Goal: Task Accomplishment & Management: Manage account settings

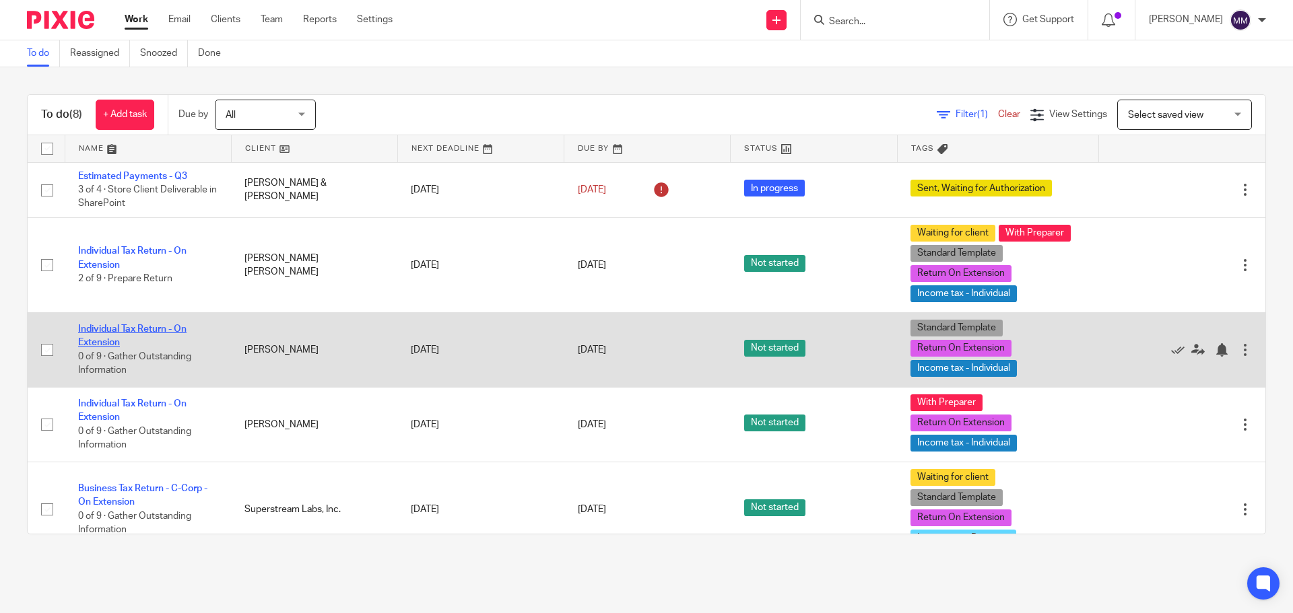
click at [129, 326] on link "Individual Tax Return - On Extension" at bounding box center [132, 336] width 108 height 23
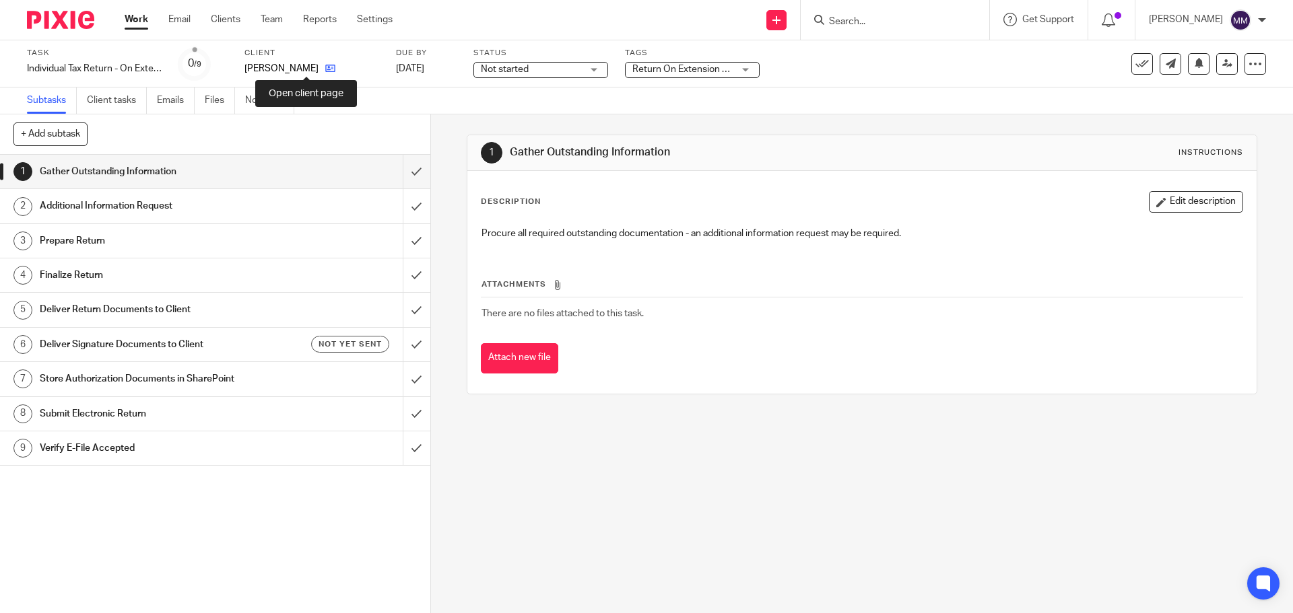
click at [325, 66] on icon at bounding box center [330, 68] width 10 height 10
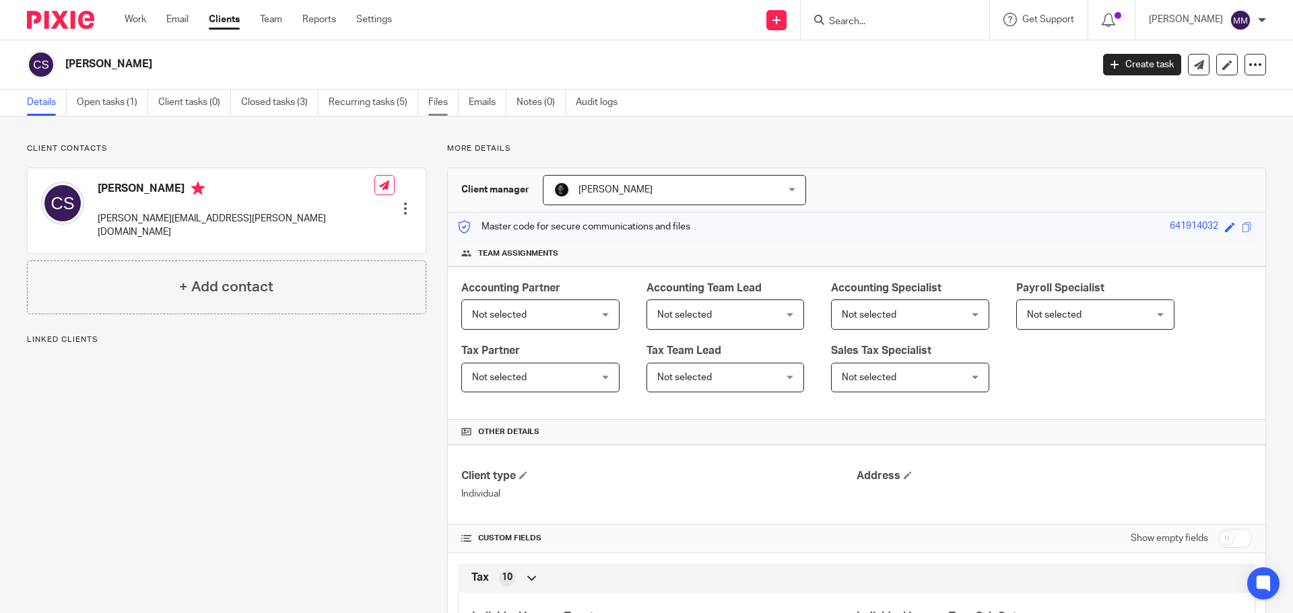
click at [436, 105] on link "Files" at bounding box center [443, 103] width 30 height 26
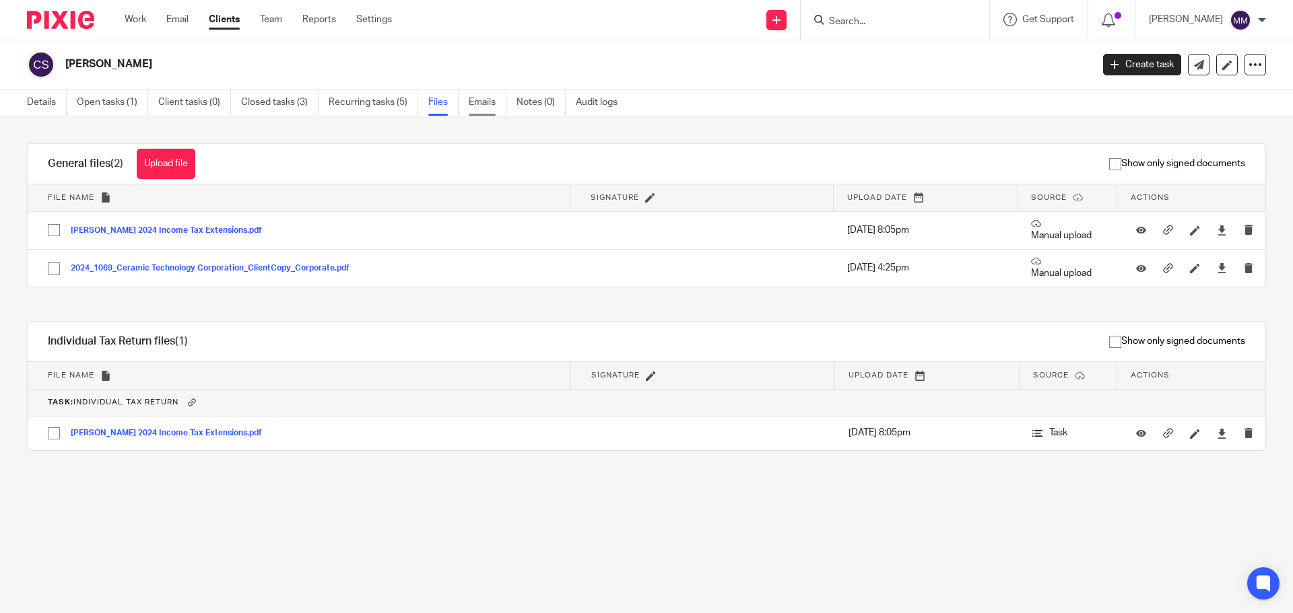
click at [500, 104] on link "Emails" at bounding box center [488, 103] width 38 height 26
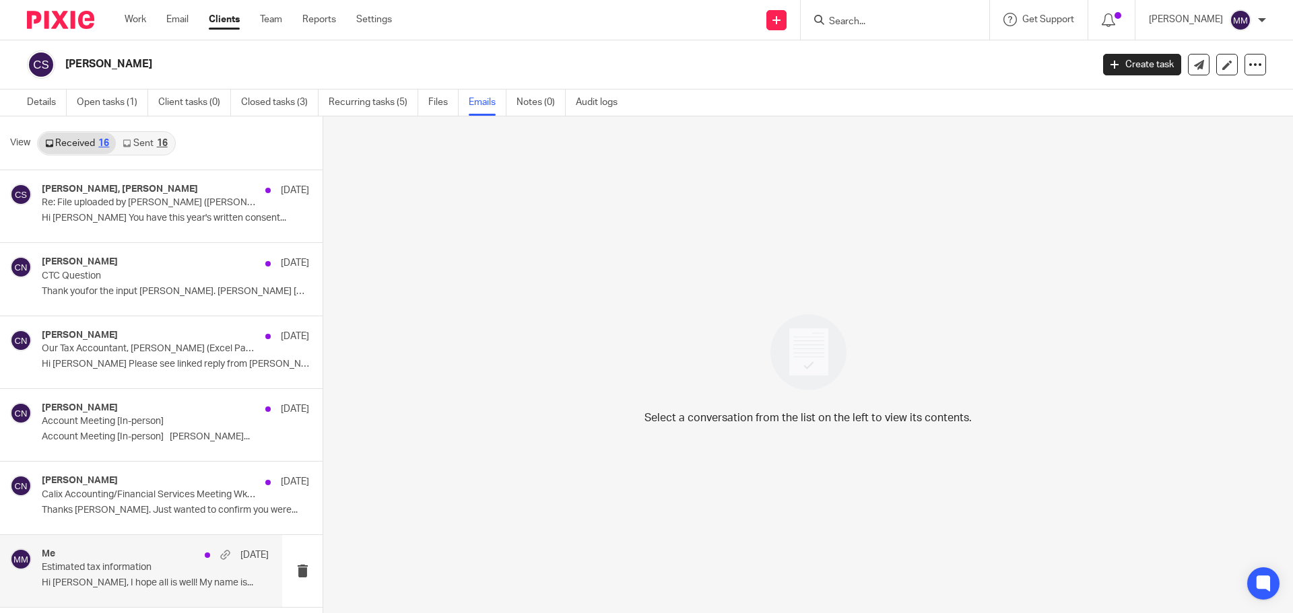
click at [159, 560] on div "Me [DATE]" at bounding box center [155, 555] width 227 height 13
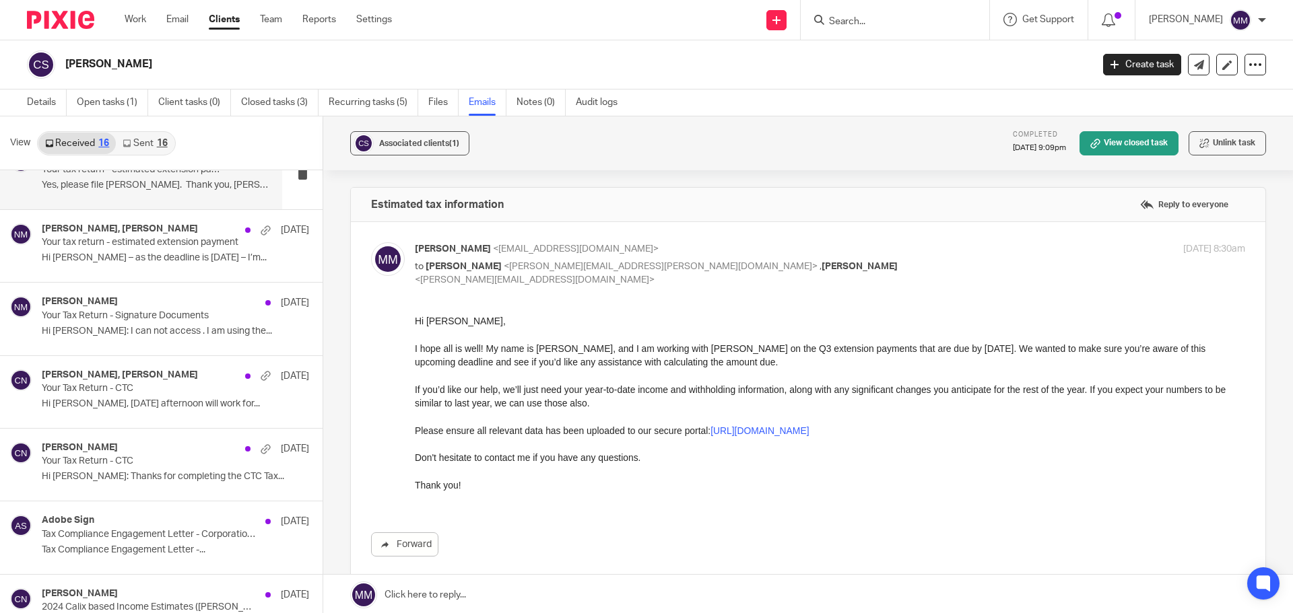
scroll to position [606, 0]
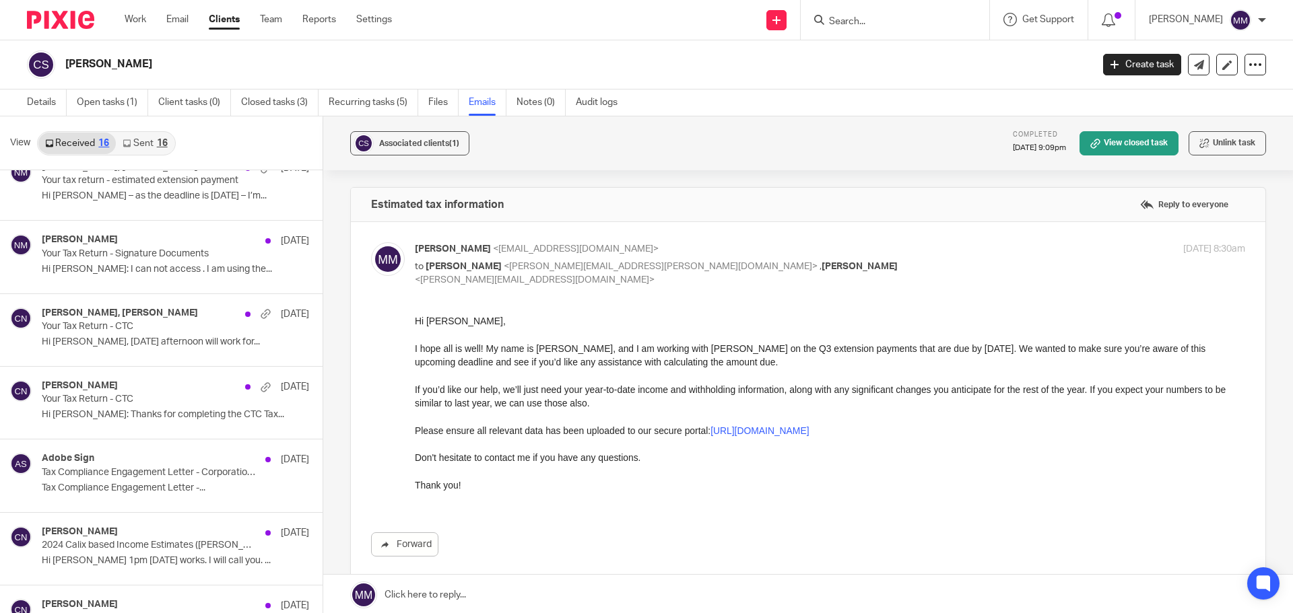
click at [164, 334] on div "Chris Nowicki, Curt Schmit Mar 31 Your Tax Return - CTC Hi Curt, Tomorrow after…" at bounding box center [175, 330] width 267 height 45
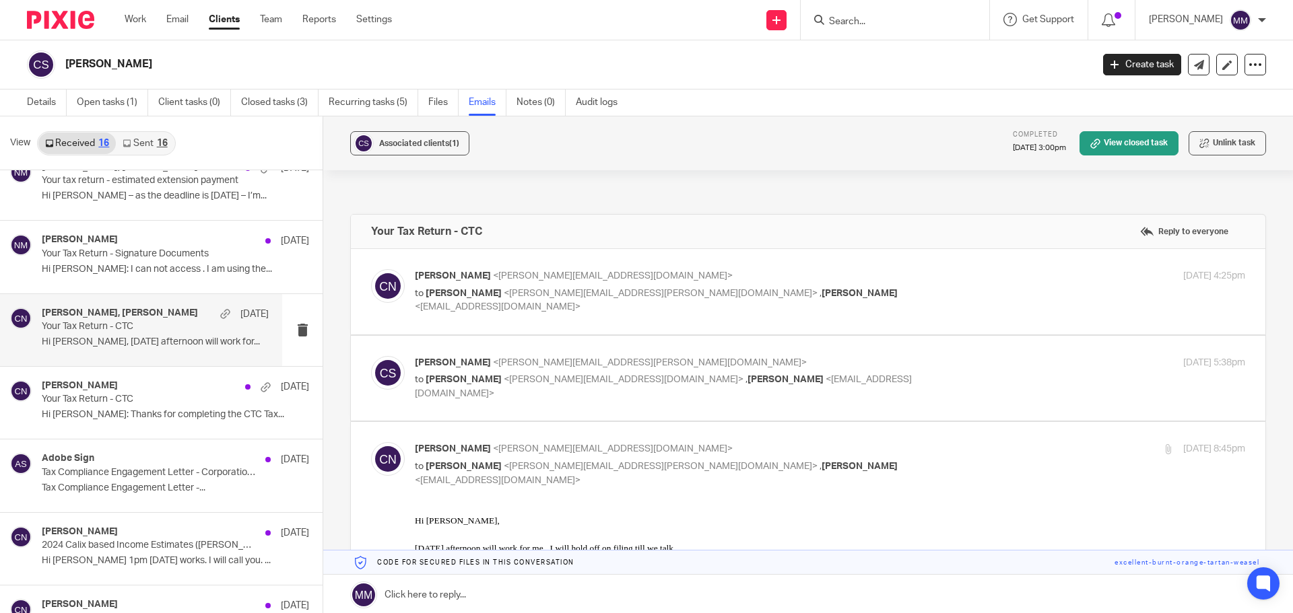
scroll to position [0, 0]
click at [867, 297] on p "to Curt Schmit <curt.schmit@calixceramics.com> , Nick Myers <nmyers@getexact.co…" at bounding box center [691, 301] width 553 height 28
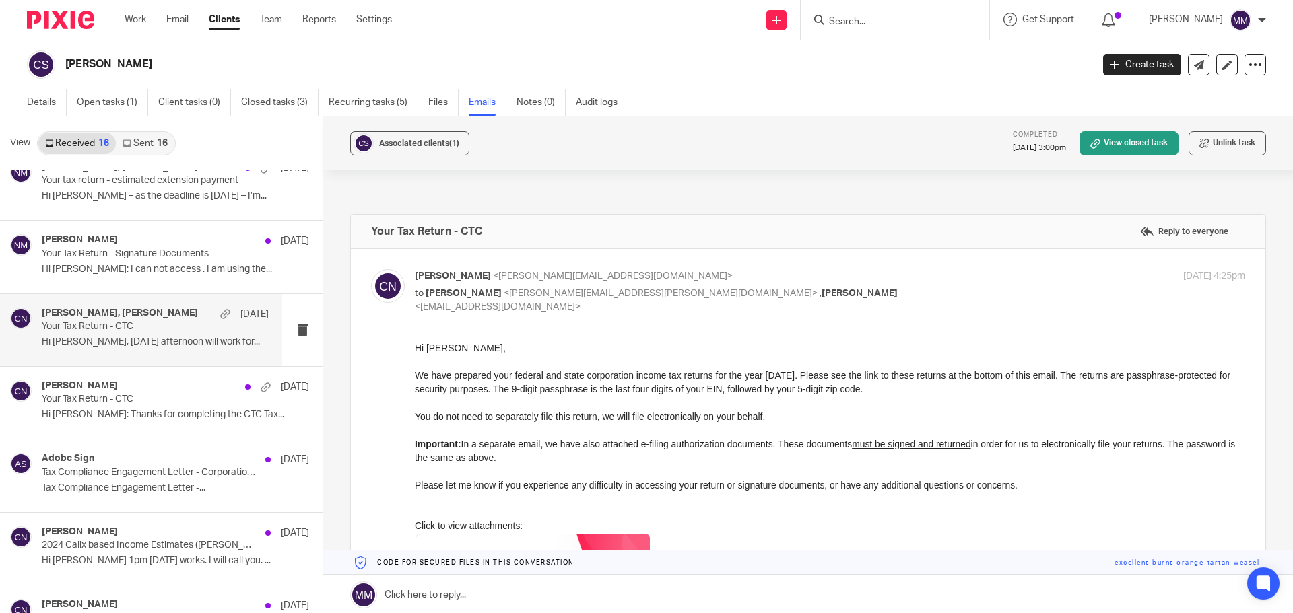
click at [867, 297] on p "to Curt Schmit <curt.schmit@calixceramics.com> , Nick Myers <nmyers@getexact.co…" at bounding box center [691, 301] width 553 height 28
checkbox input "false"
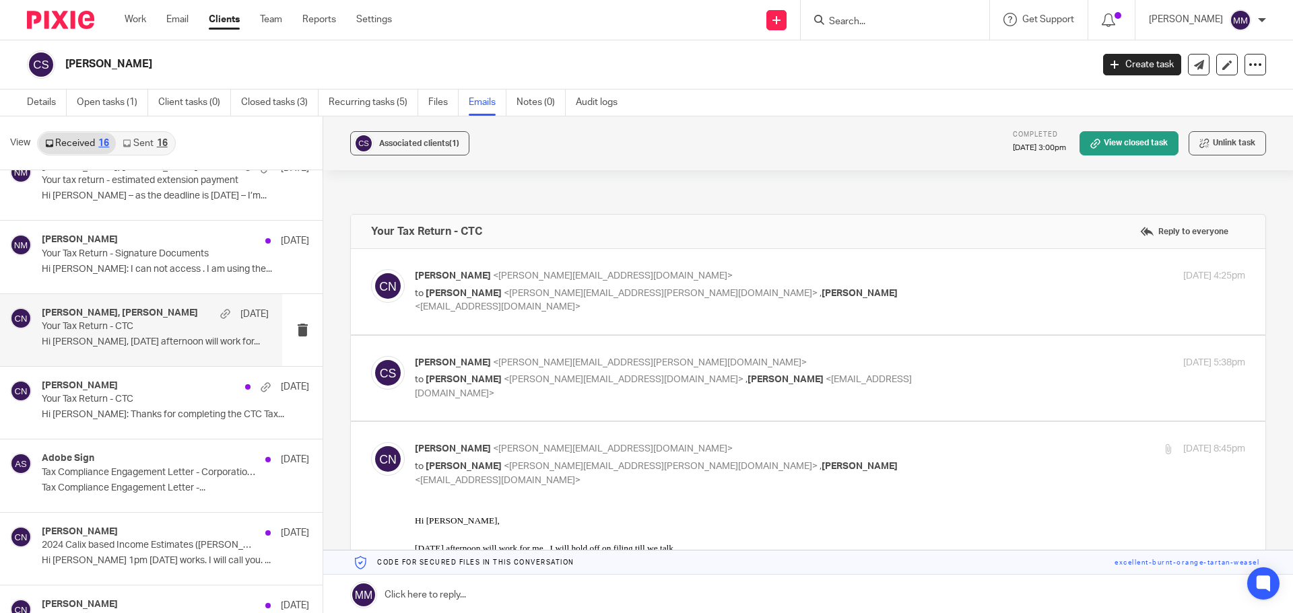
click at [862, 389] on div "Curt Schmit <curt.schmit@calixceramics.com> to Chris Nowicki <chris@getexact.co…" at bounding box center [830, 378] width 830 height 45
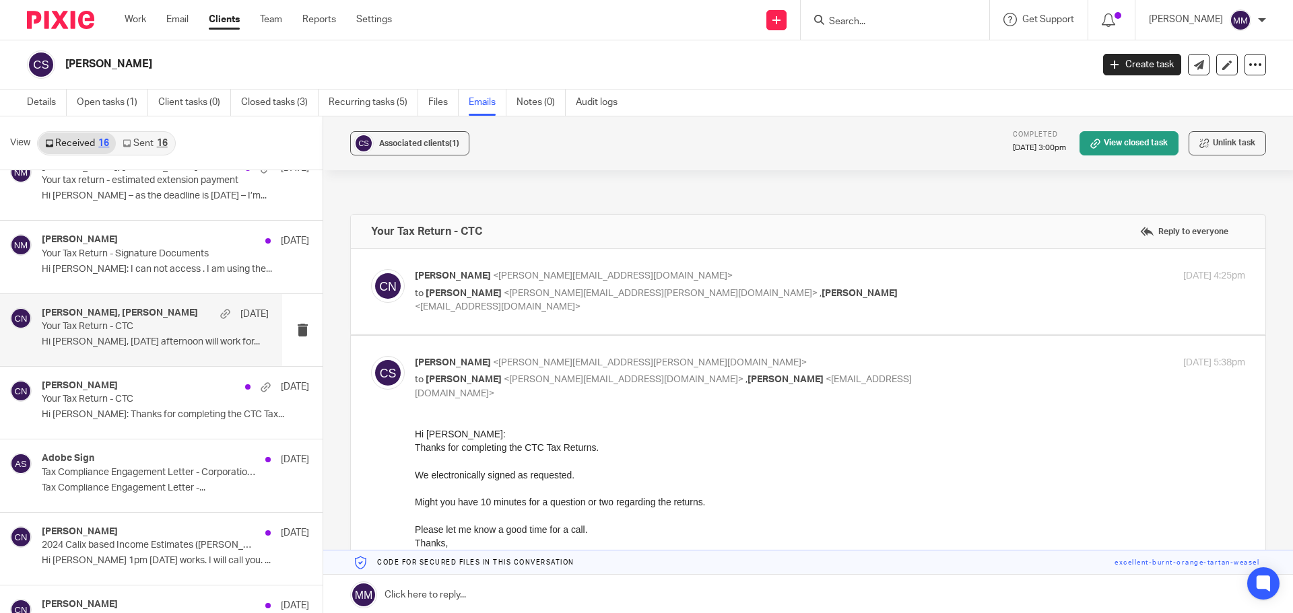
click at [865, 377] on p "to Chris Nowicki <chris@getexact.com> , Nick Myers <nmyers@getexact.com>" at bounding box center [691, 387] width 553 height 28
checkbox input "false"
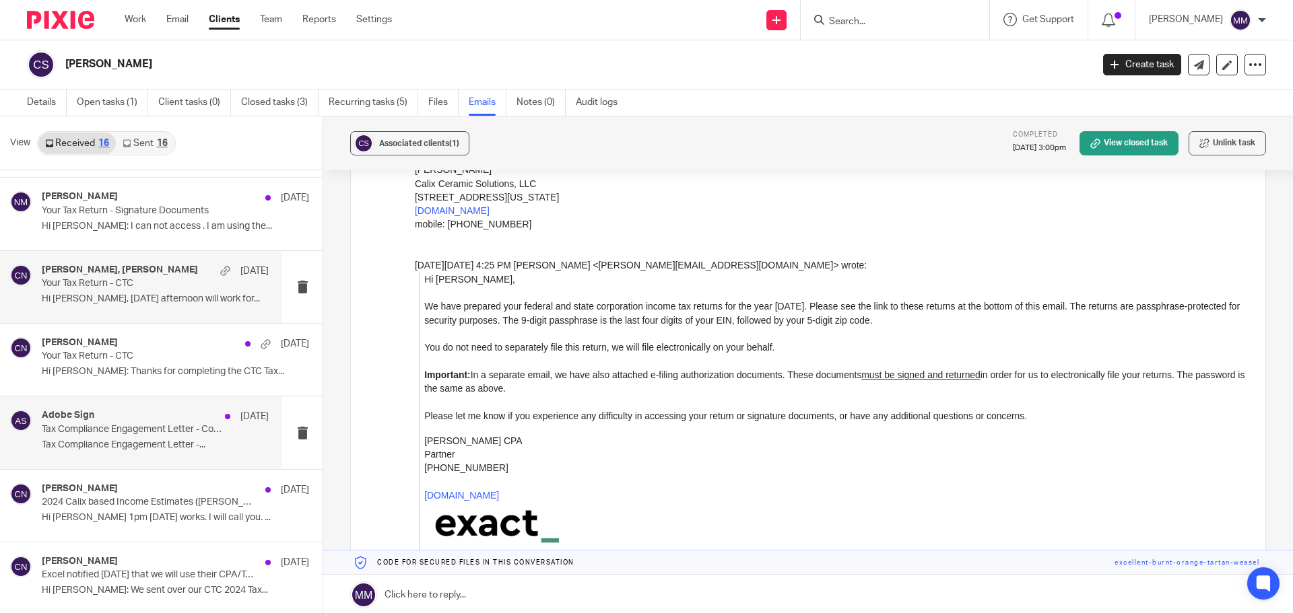
scroll to position [722, 0]
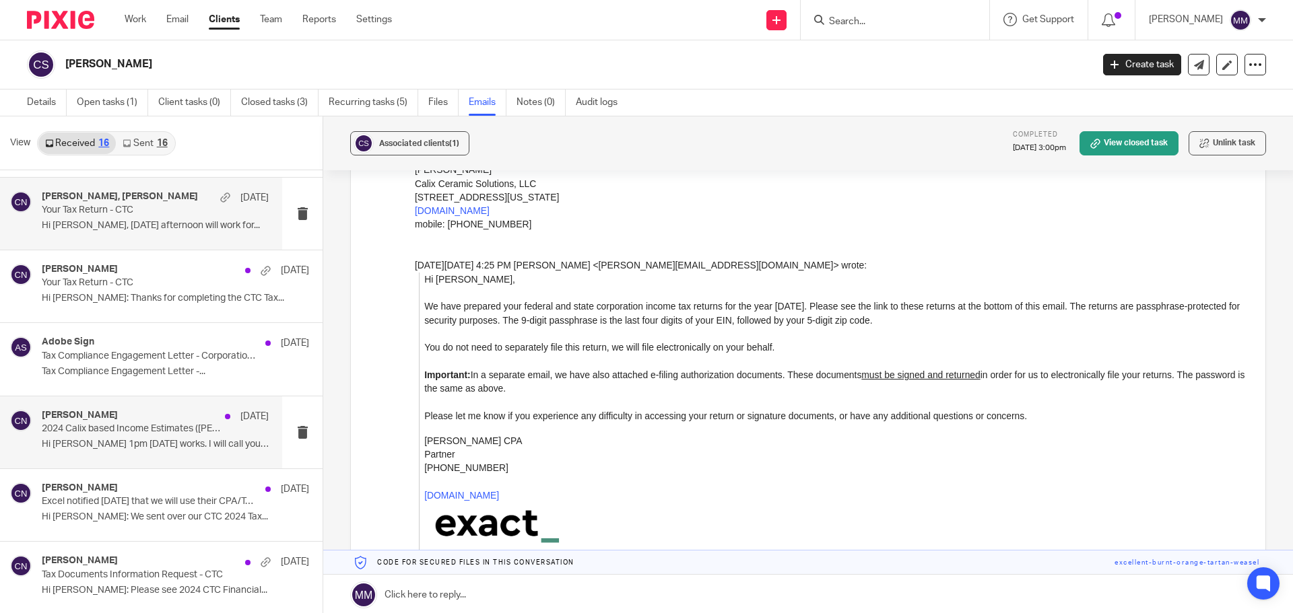
click at [127, 446] on p "Hi Chris 1pm tomorrow works. I will call you. ..." at bounding box center [155, 444] width 227 height 11
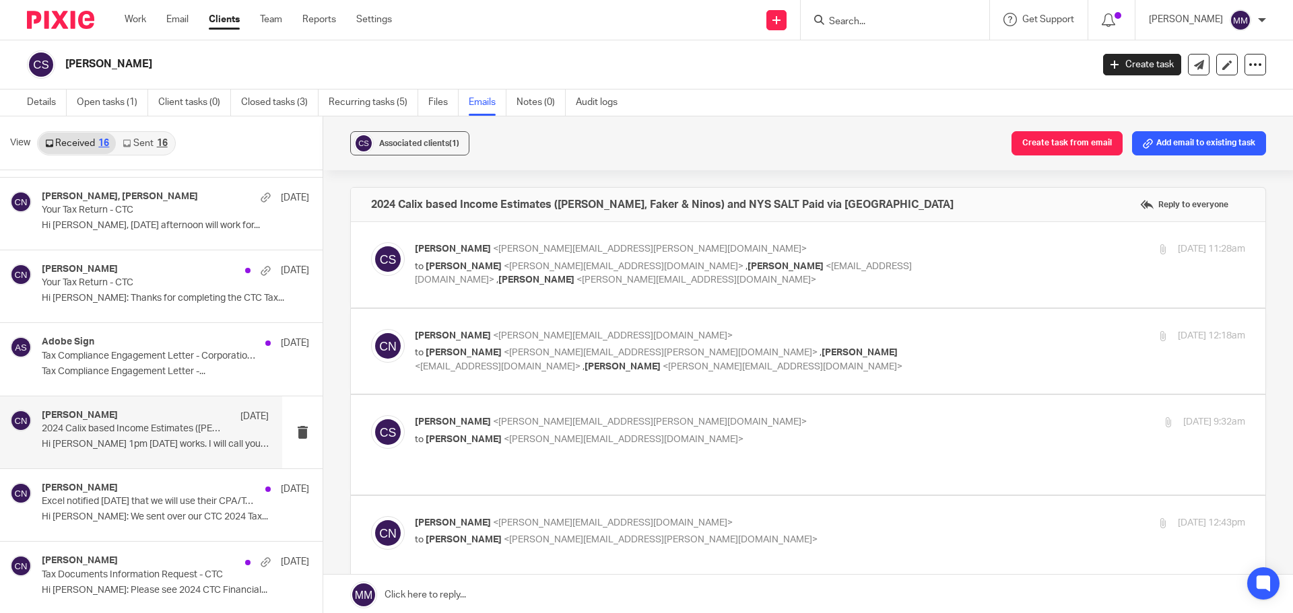
scroll to position [0, 0]
click at [148, 494] on div "Chris Nowicki Mar 18" at bounding box center [155, 489] width 227 height 13
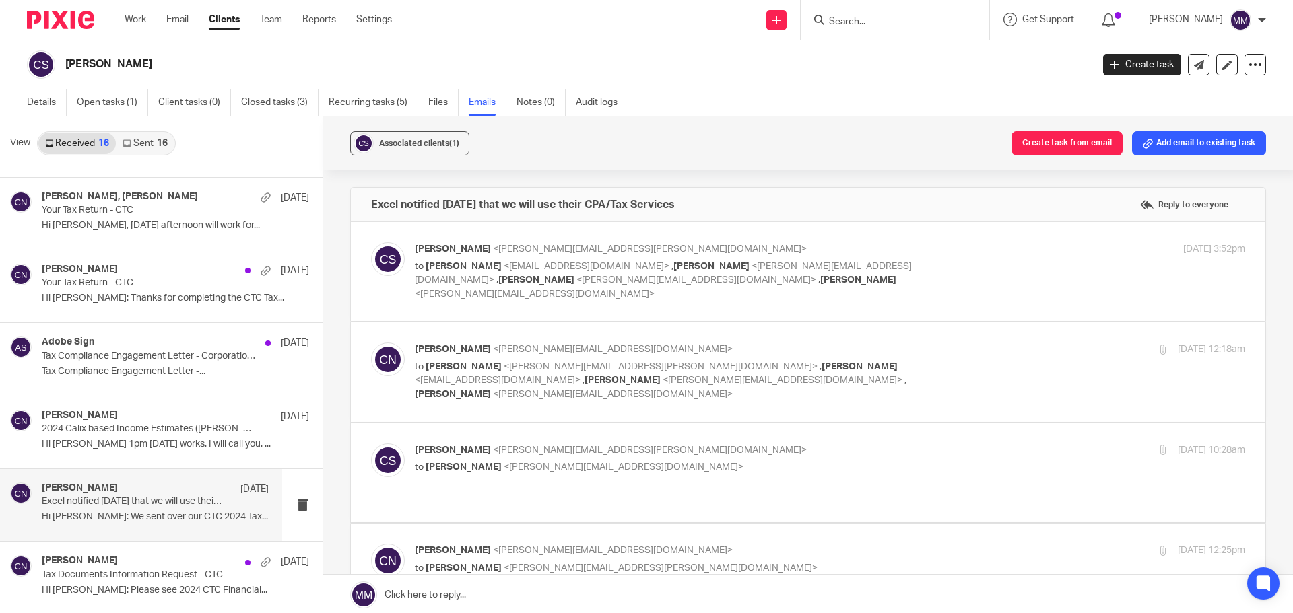
scroll to position [2, 0]
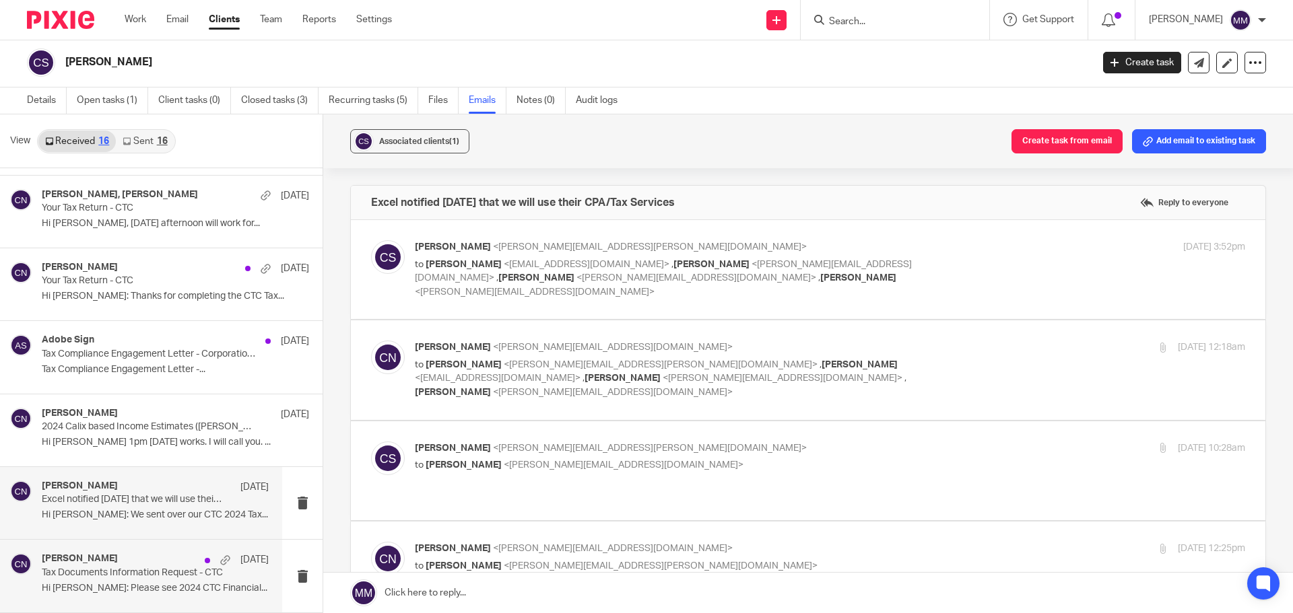
click at [147, 586] on p "Hi Chris: Please see 2024 CTC Financial..." at bounding box center [155, 588] width 227 height 11
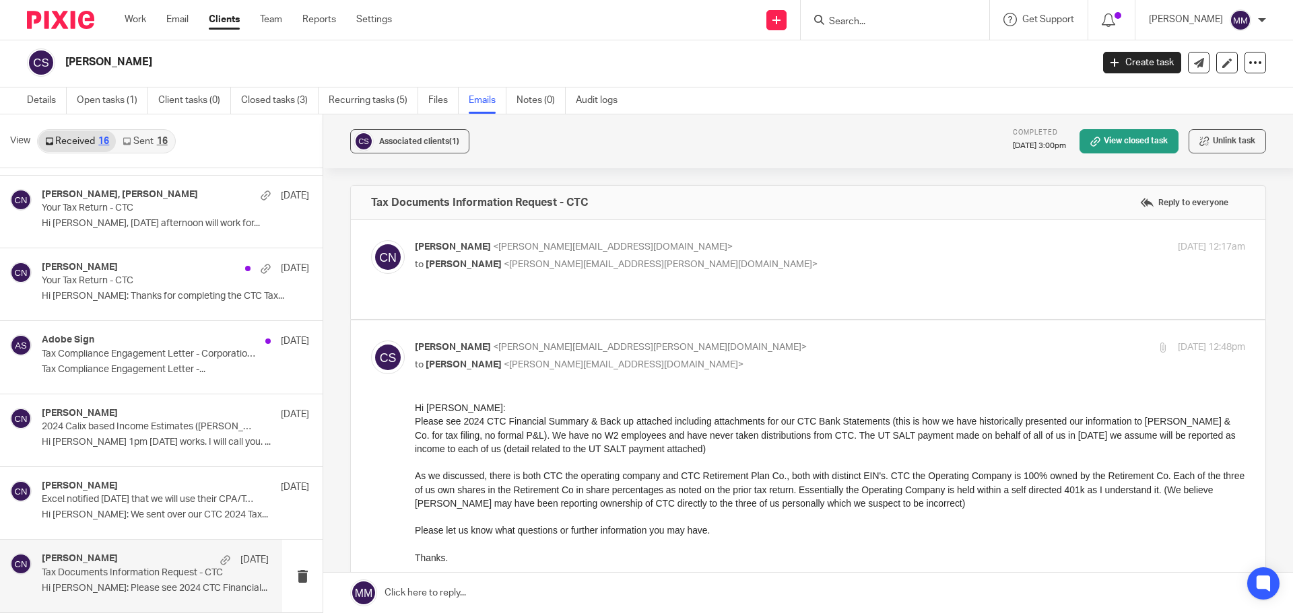
scroll to position [0, 0]
click at [695, 259] on p "to Curt Schmit <curt.schmit@calixceramics.com>" at bounding box center [691, 265] width 553 height 14
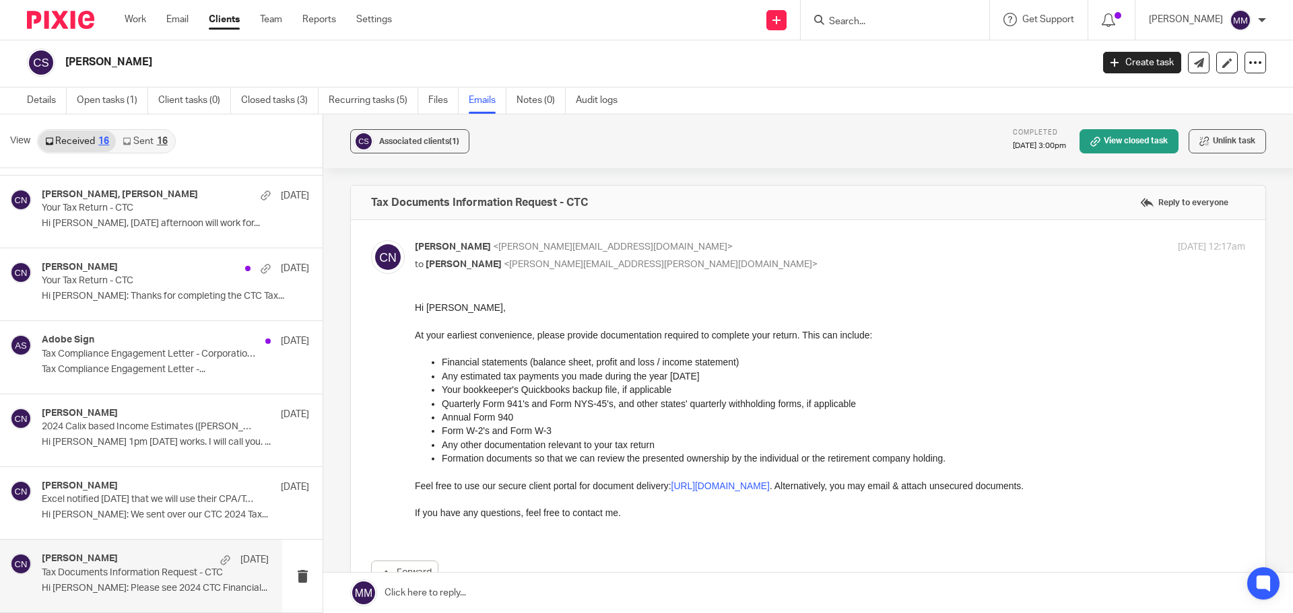
click at [695, 259] on p "to Curt Schmit <curt.schmit@calixceramics.com>" at bounding box center [691, 265] width 553 height 14
checkbox input "false"
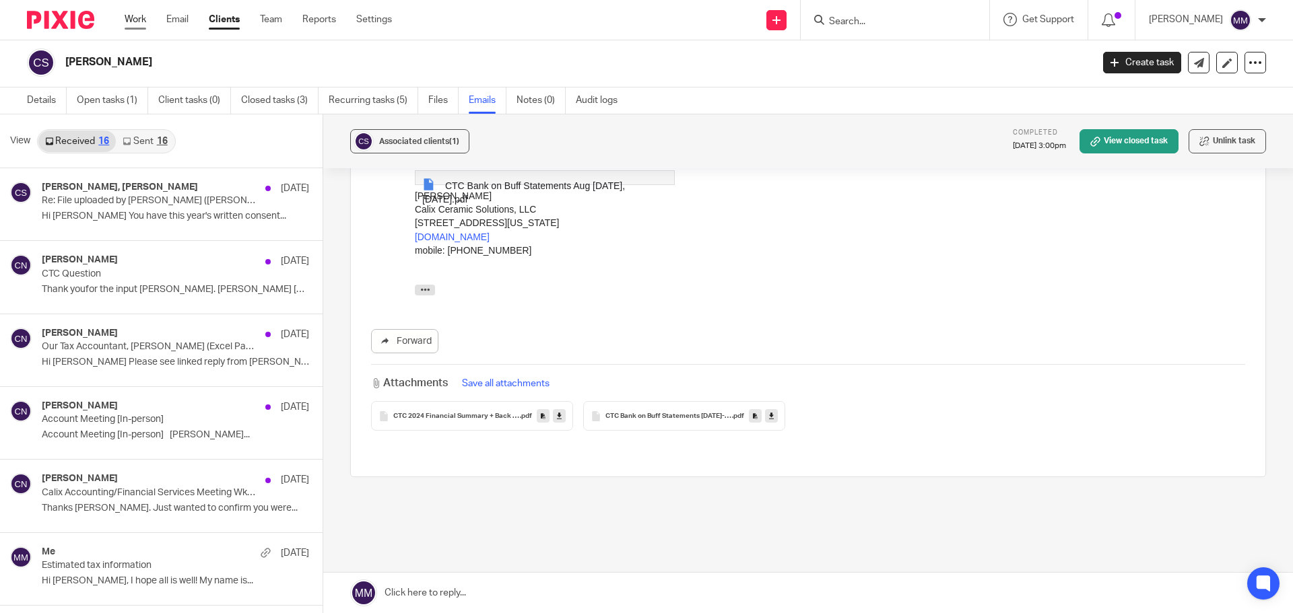
click at [137, 20] on link "Work" at bounding box center [136, 19] width 22 height 13
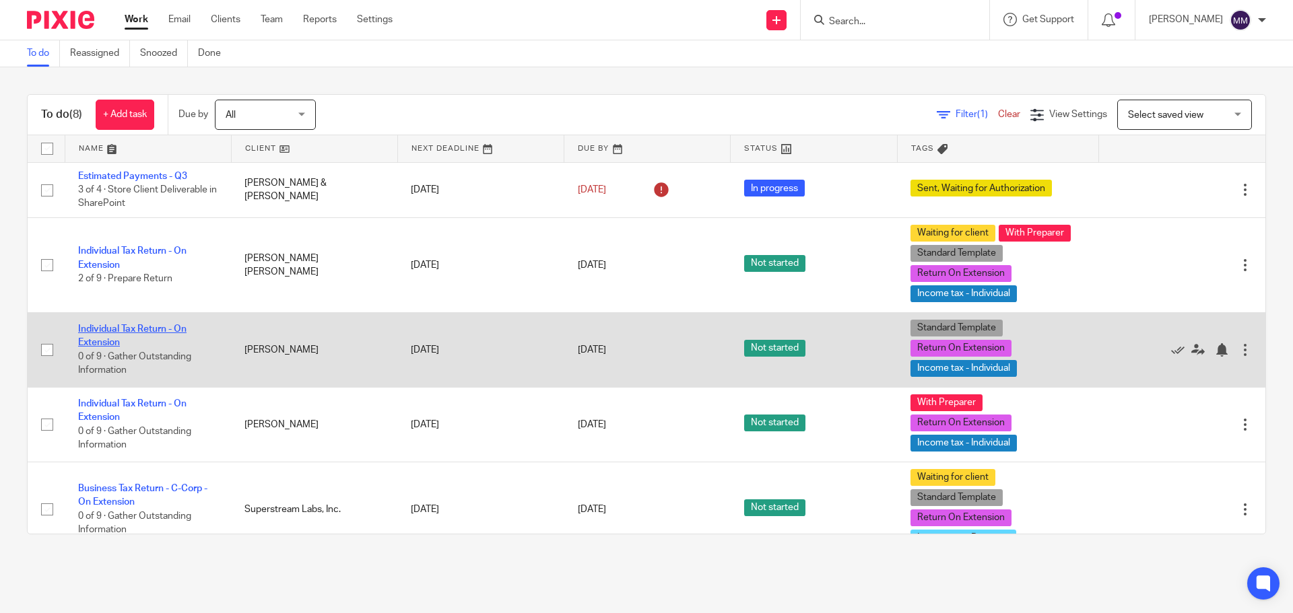
click at [152, 329] on link "Individual Tax Return - On Extension" at bounding box center [132, 336] width 108 height 23
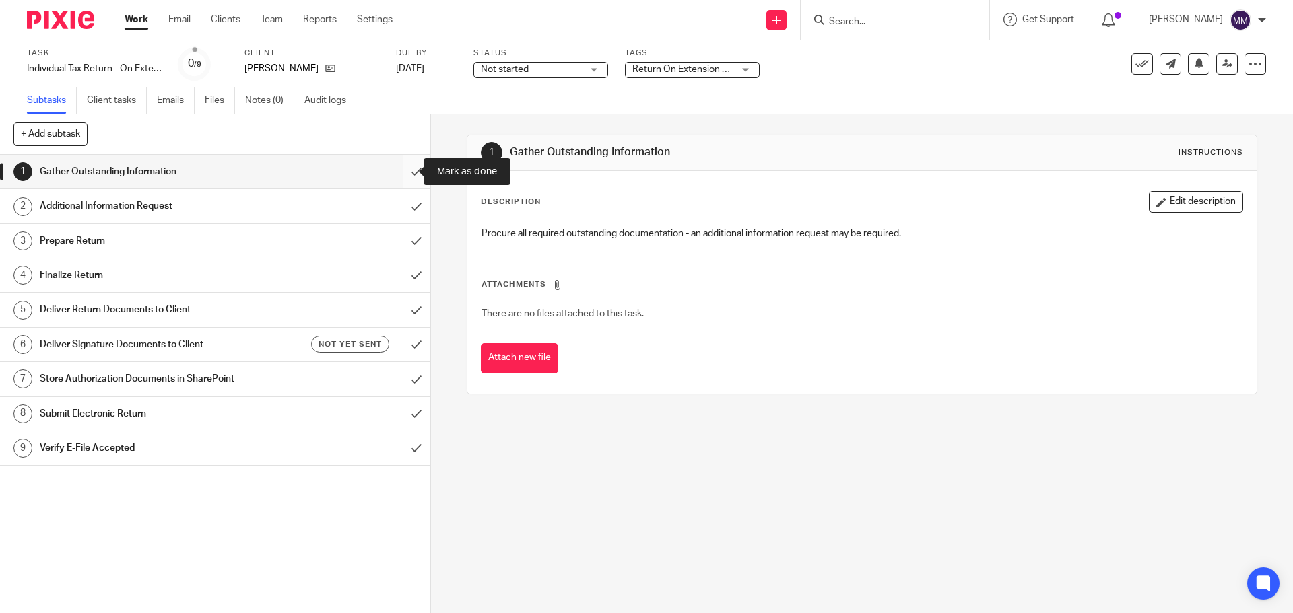
click at [398, 168] on input "submit" at bounding box center [215, 172] width 430 height 34
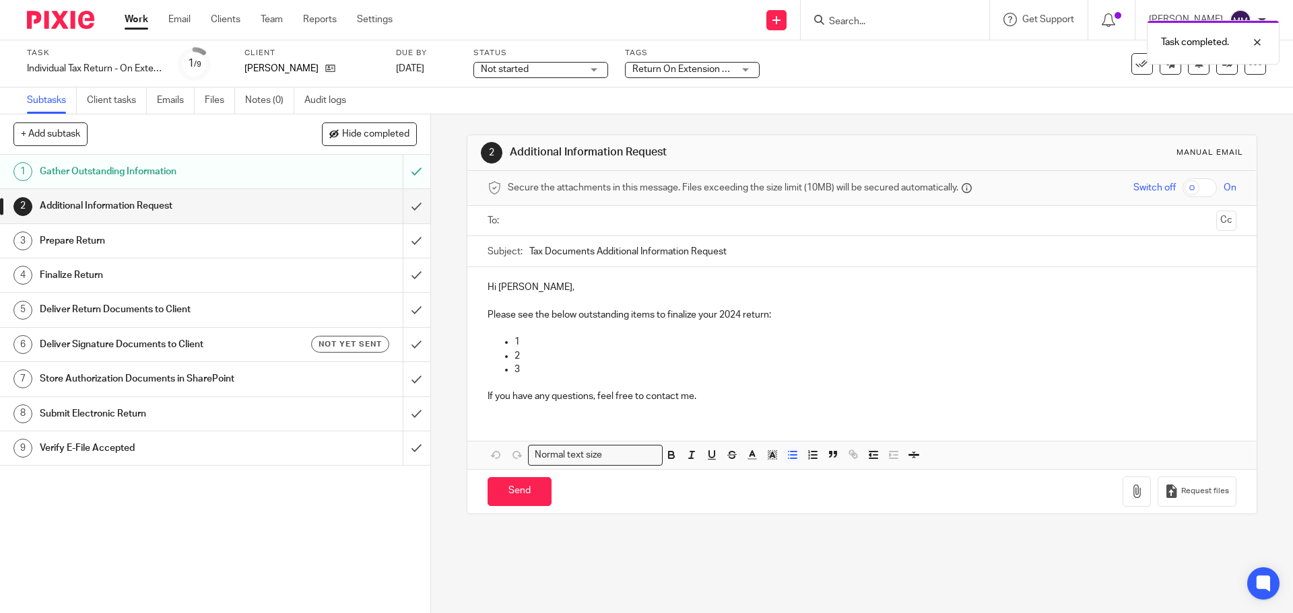
click at [592, 336] on p "1" at bounding box center [874, 341] width 721 height 13
click at [556, 337] on p at bounding box center [874, 341] width 721 height 13
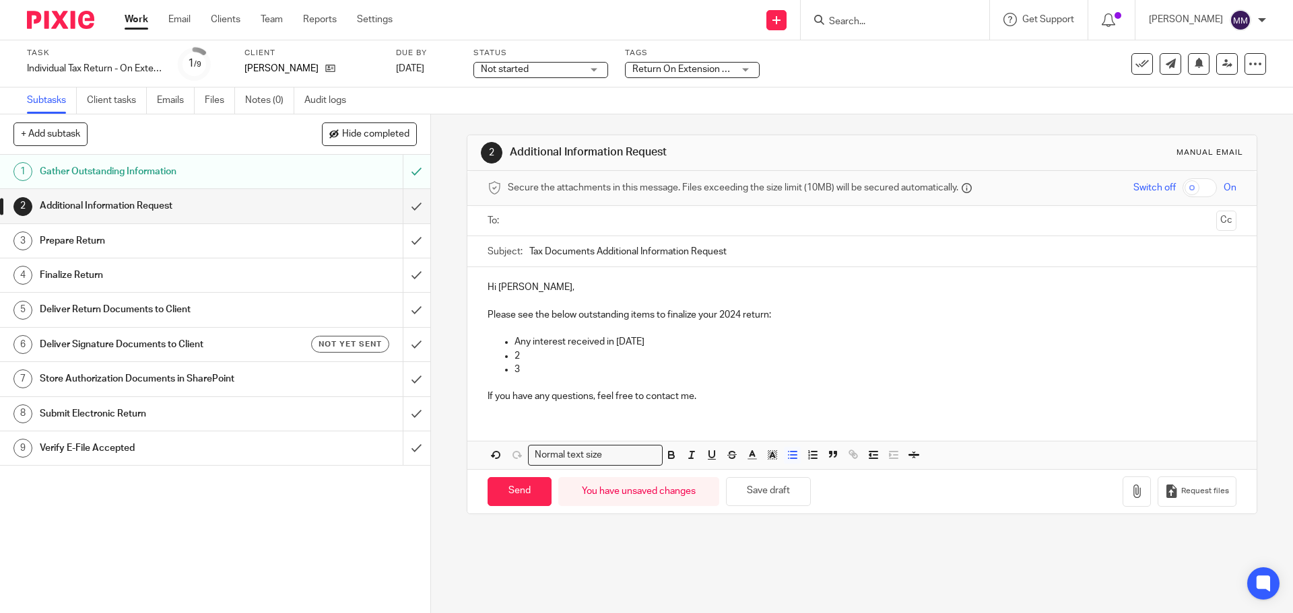
click at [541, 352] on p "2" at bounding box center [874, 355] width 721 height 13
click at [260, 94] on link "Notes (0)" at bounding box center [269, 101] width 49 height 26
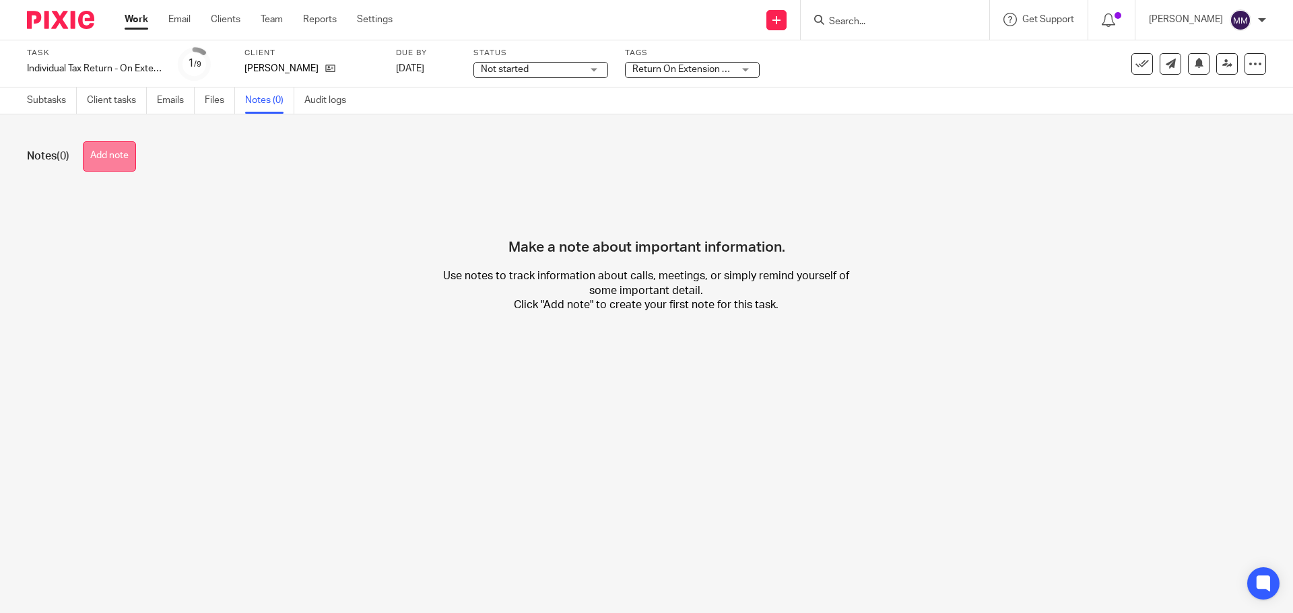
click at [108, 155] on button "Add note" at bounding box center [109, 156] width 53 height 30
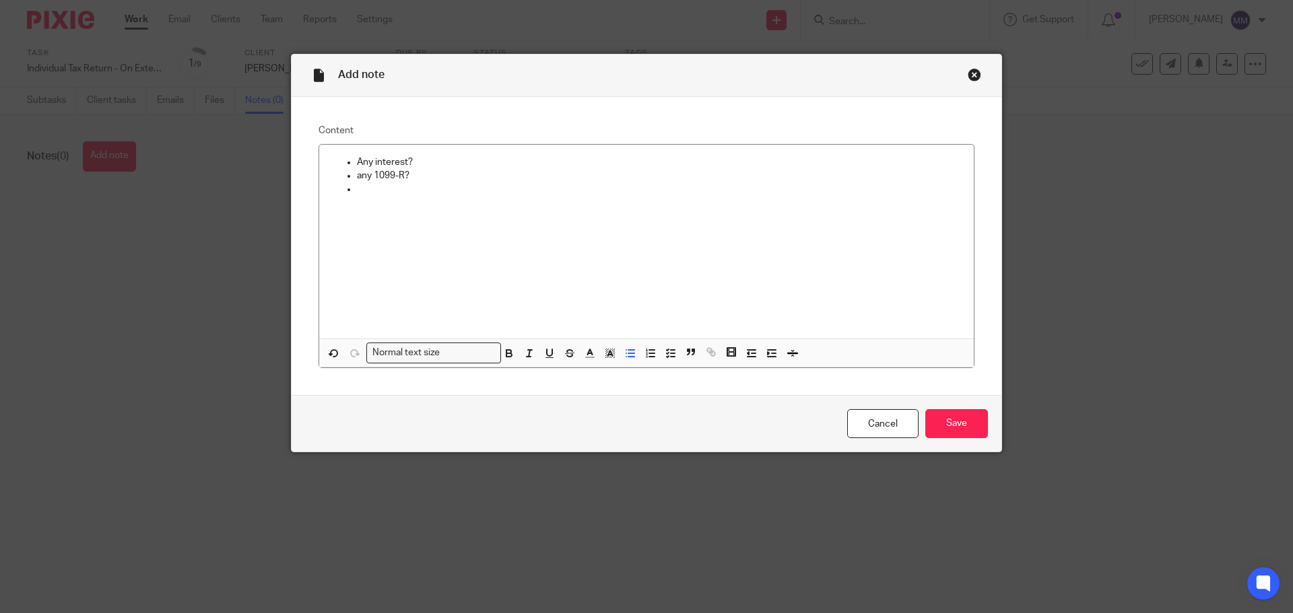
click at [409, 172] on p "any 1099-R?" at bounding box center [660, 175] width 606 height 13
click at [369, 187] on p at bounding box center [660, 188] width 606 height 13
click at [379, 237] on p at bounding box center [660, 230] width 606 height 13
click at [366, 230] on p "any contributions?" at bounding box center [660, 230] width 606 height 13
click at [441, 244] on p at bounding box center [660, 243] width 606 height 13
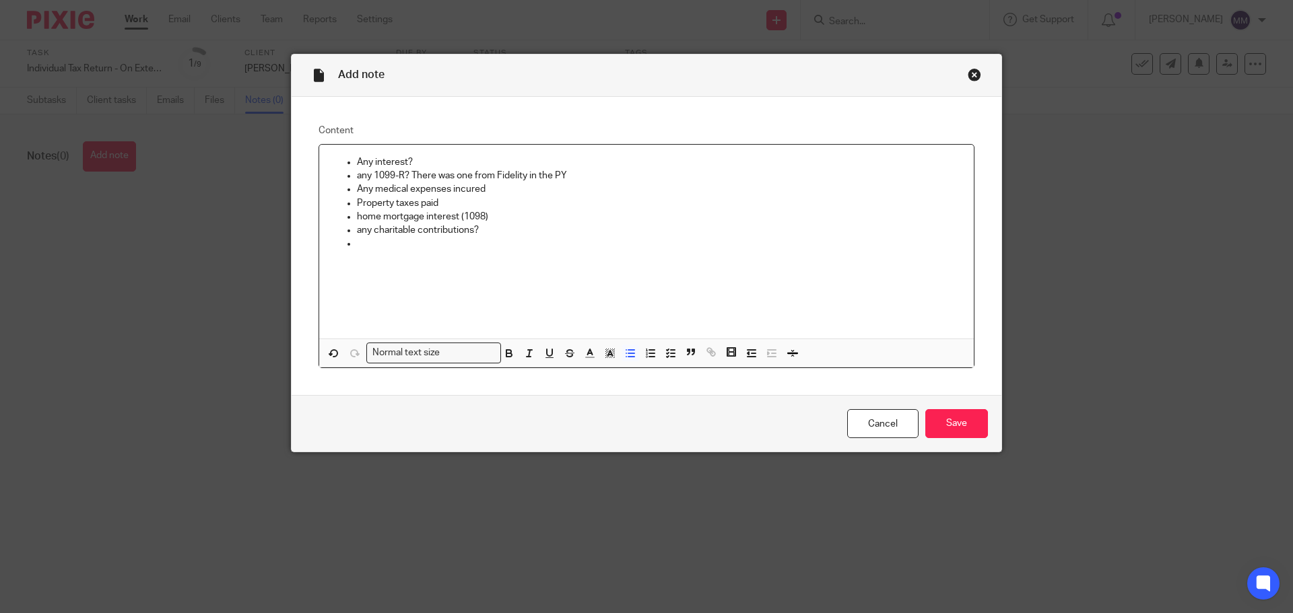
drag, startPoint x: 401, startPoint y: 160, endPoint x: 427, endPoint y: 174, distance: 29.6
click at [402, 160] on p "Any interest?" at bounding box center [660, 162] width 606 height 13
click at [504, 162] on p "Any interest or dividends?" at bounding box center [660, 162] width 606 height 13
click at [441, 244] on p at bounding box center [660, 243] width 606 height 13
click at [457, 243] on p at bounding box center [660, 243] width 606 height 13
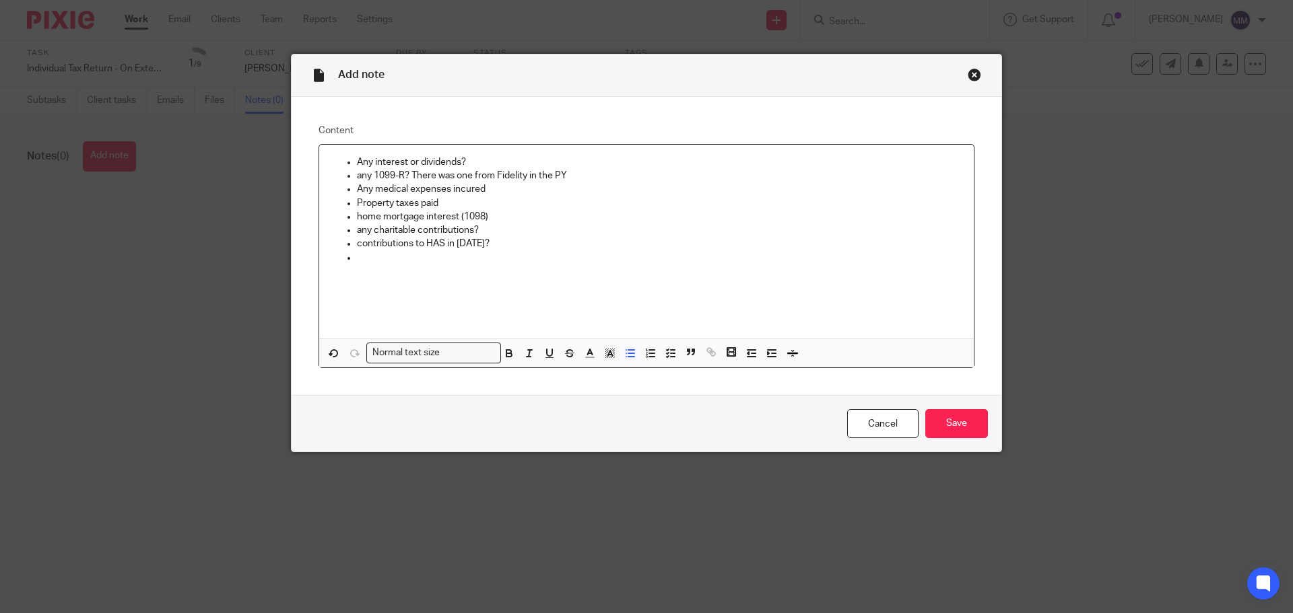
click at [427, 246] on p "contributions to HAS in [DATE]?" at bounding box center [660, 243] width 606 height 13
click at [407, 260] on p at bounding box center [660, 257] width 606 height 13
click at [970, 419] on input "Save" at bounding box center [956, 423] width 63 height 29
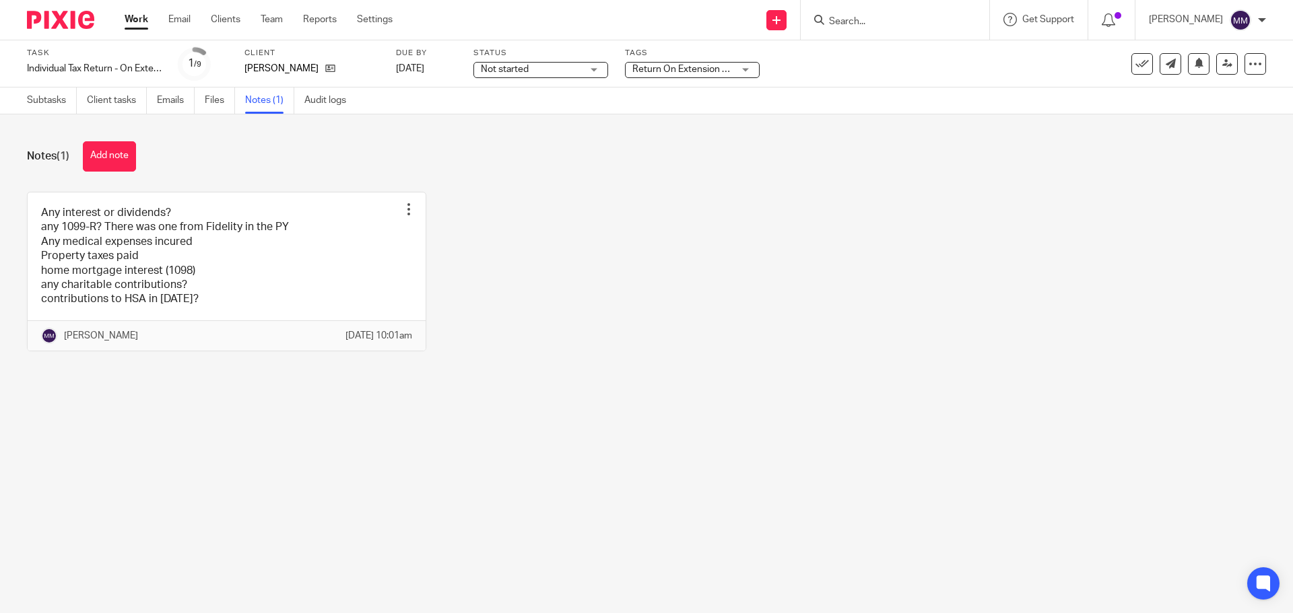
click at [140, 24] on link "Work" at bounding box center [137, 19] width 24 height 13
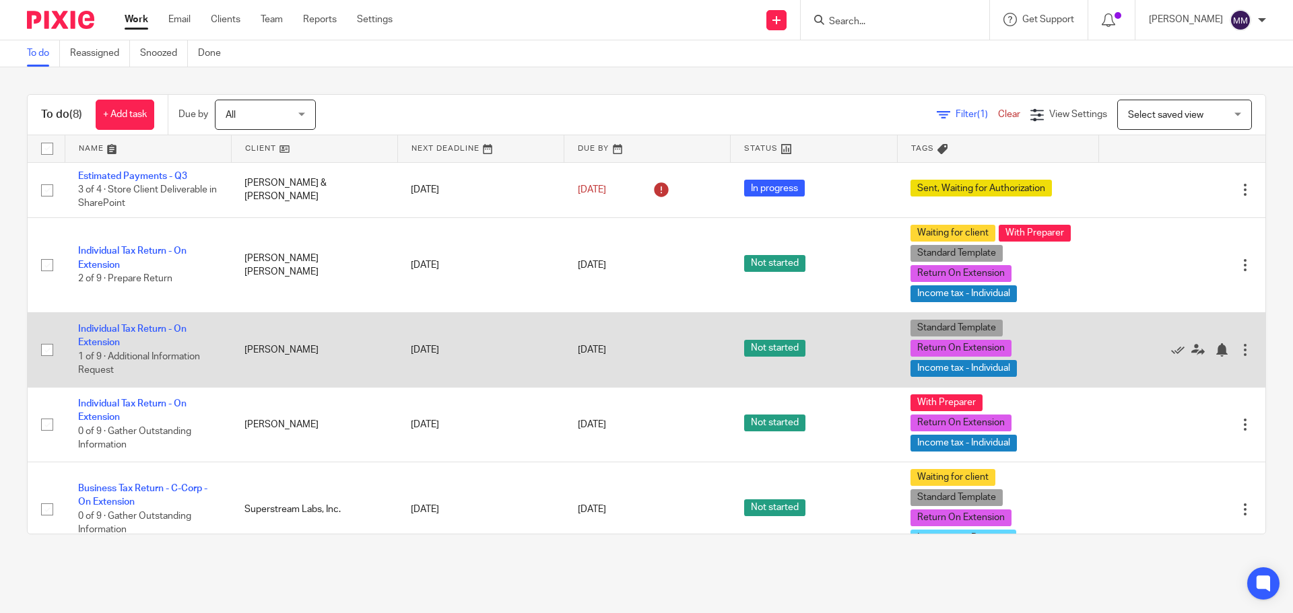
scroll to position [67, 0]
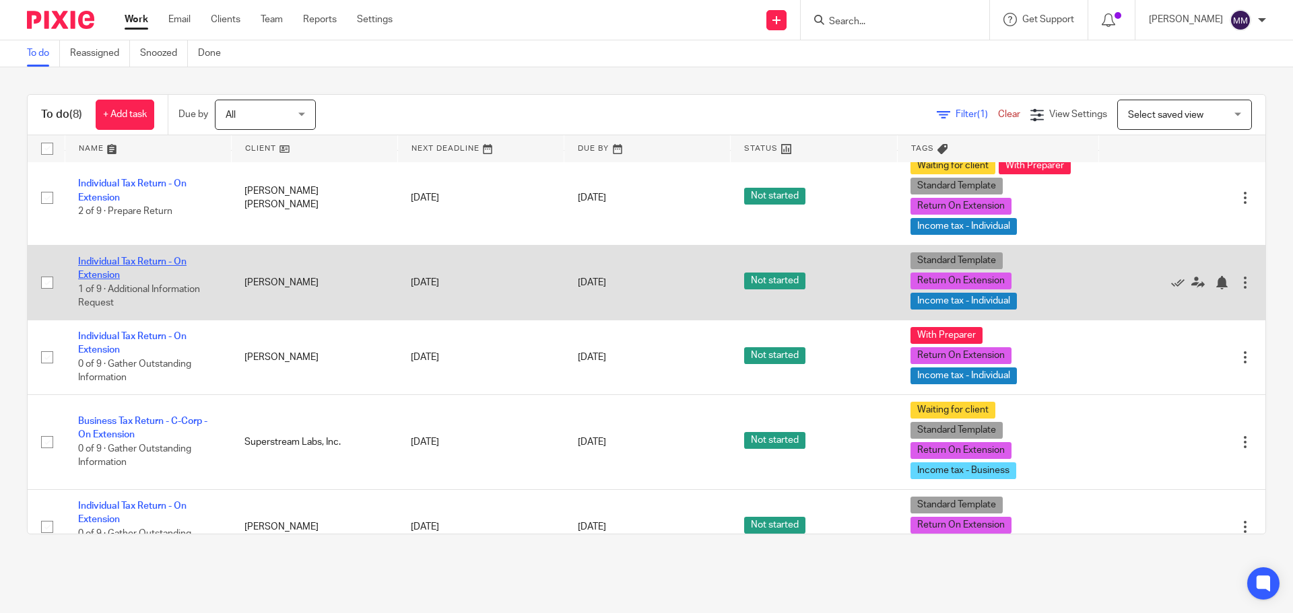
click at [149, 263] on link "Individual Tax Return - On Extension" at bounding box center [132, 268] width 108 height 23
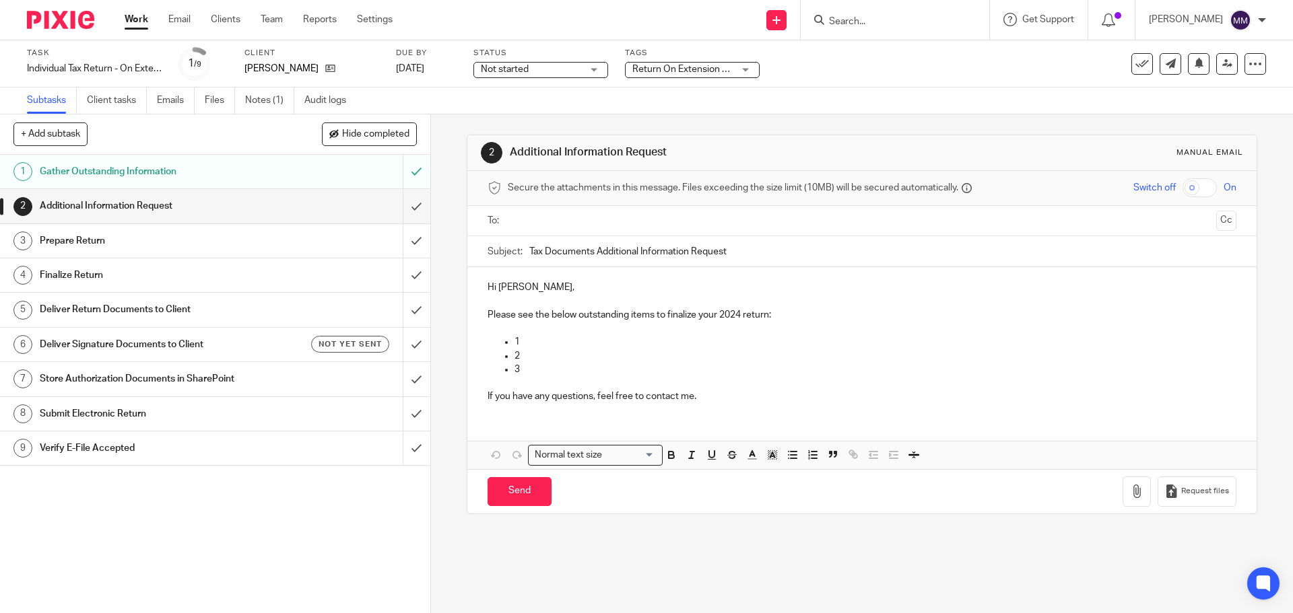
click at [532, 73] on span "Not started" at bounding box center [531, 70] width 101 height 14
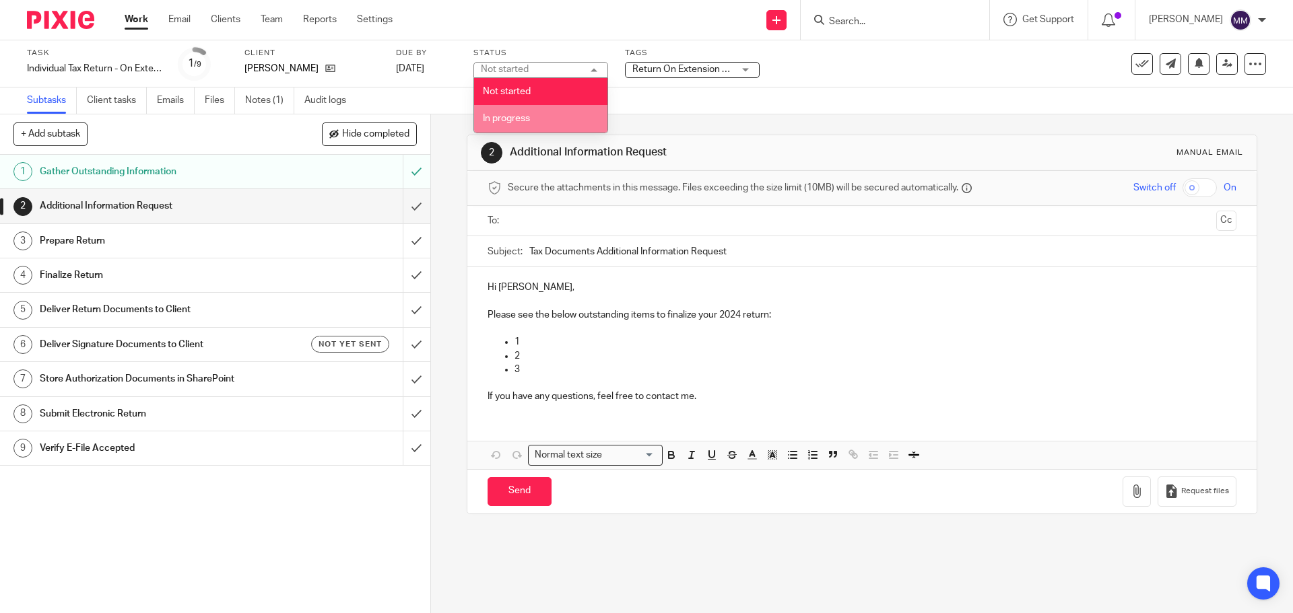
click at [537, 121] on li "In progress" at bounding box center [540, 119] width 133 height 28
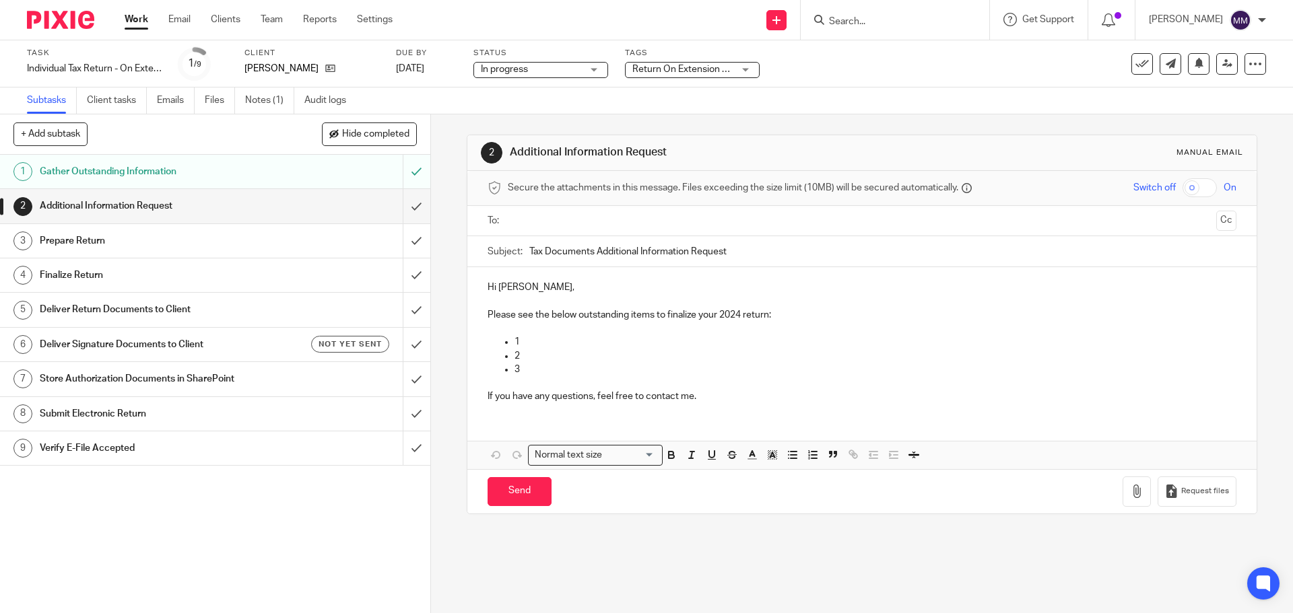
click at [142, 24] on link "Work" at bounding box center [137, 19] width 24 height 13
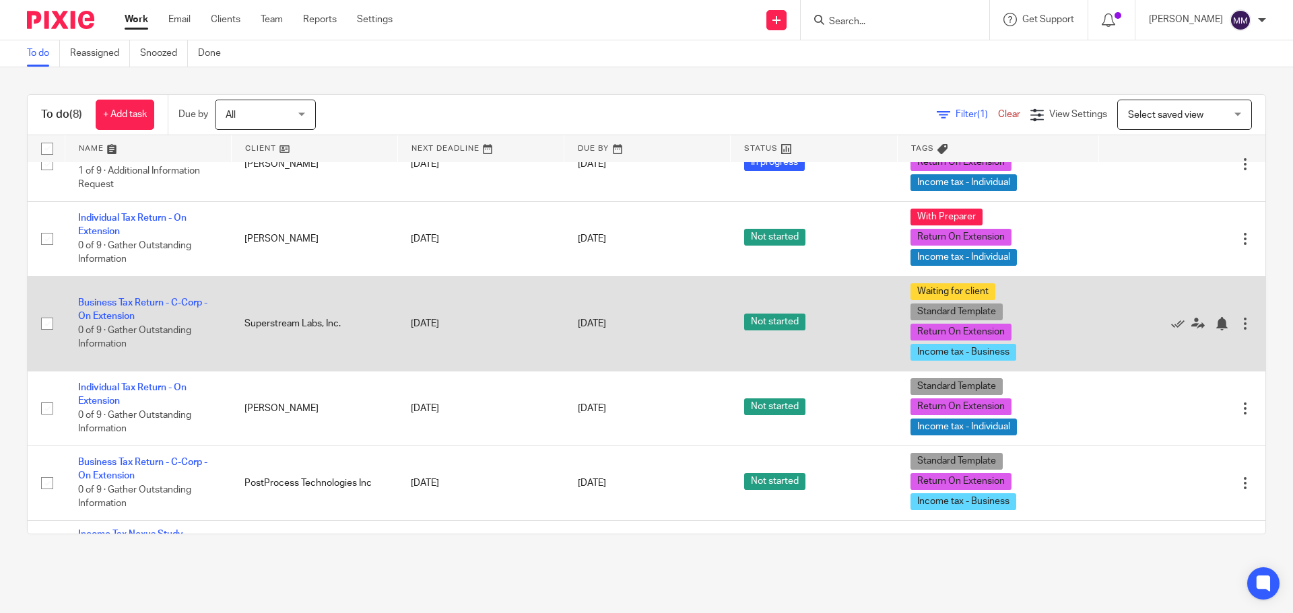
scroll to position [202, 0]
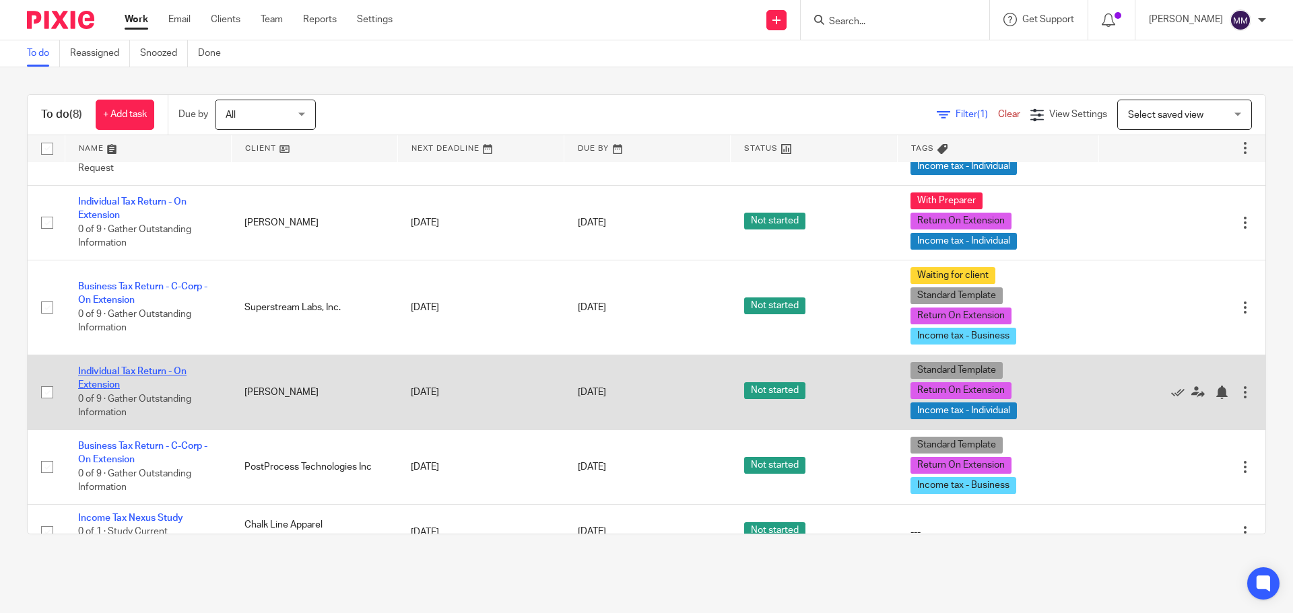
click at [175, 370] on link "Individual Tax Return - On Extension" at bounding box center [132, 378] width 108 height 23
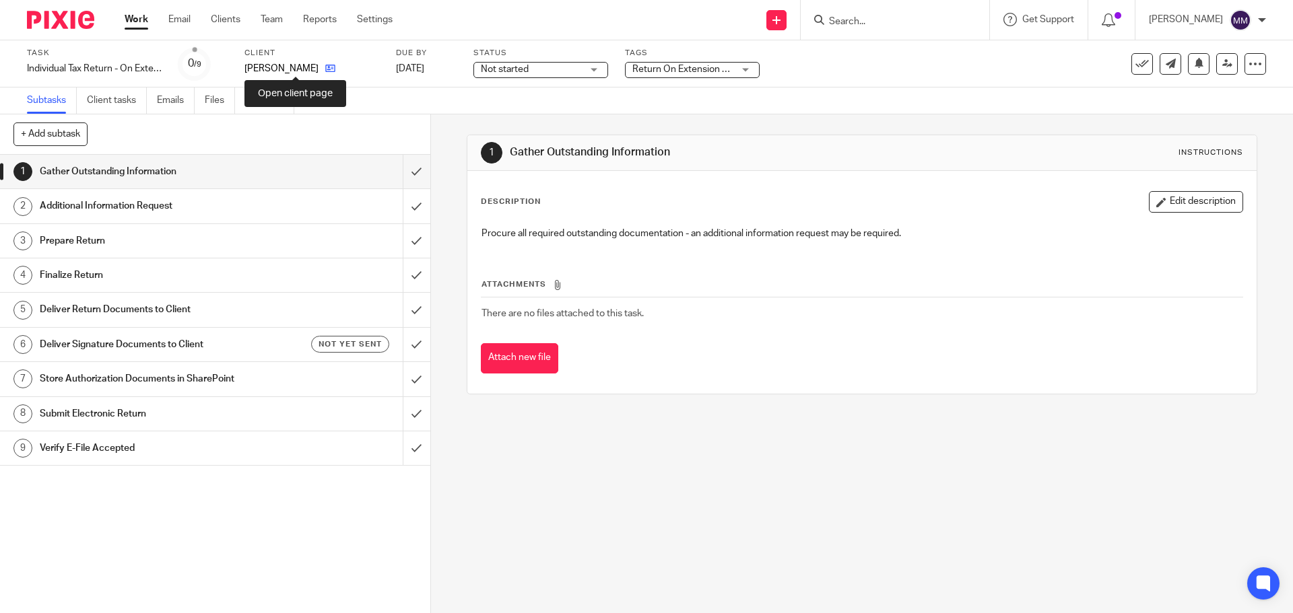
click at [325, 69] on icon at bounding box center [330, 68] width 10 height 10
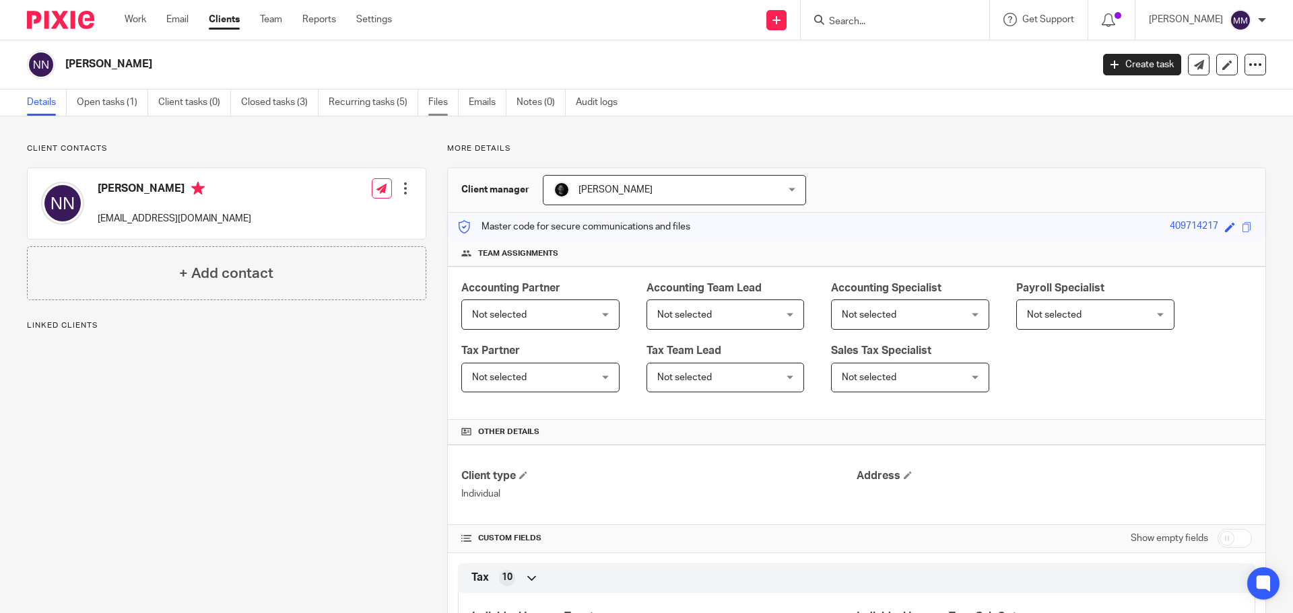
click at [435, 104] on link "Files" at bounding box center [443, 103] width 30 height 26
click at [142, 23] on link "Work" at bounding box center [136, 19] width 22 height 13
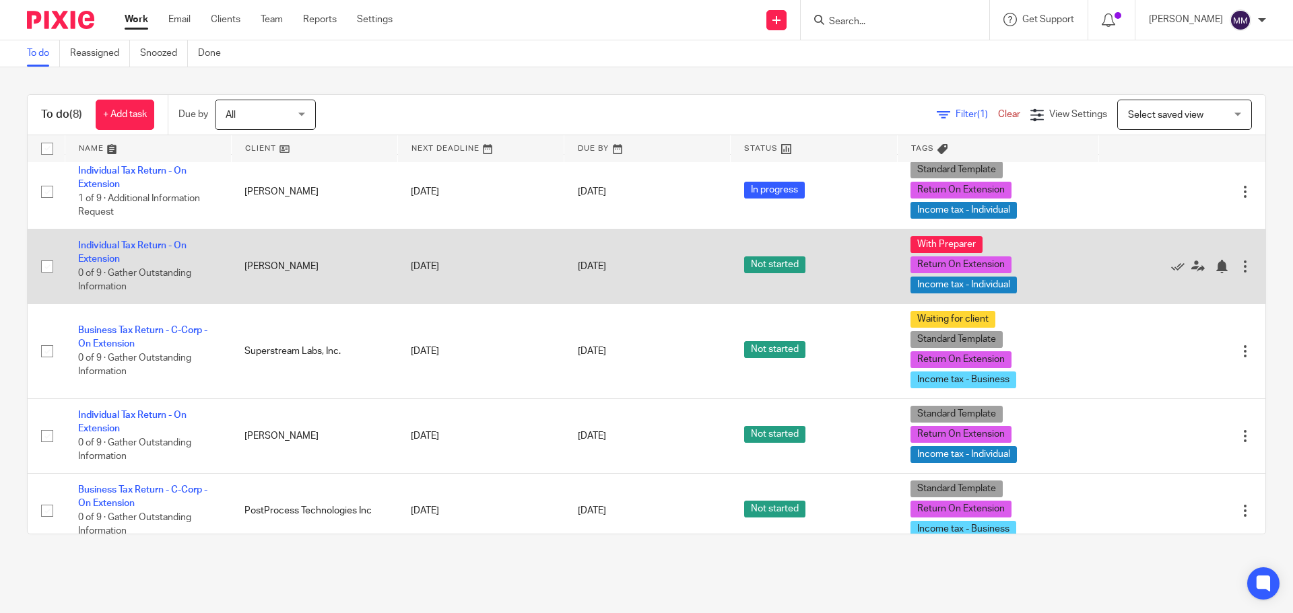
scroll to position [202, 0]
